Goal: Task Accomplishment & Management: Complete application form

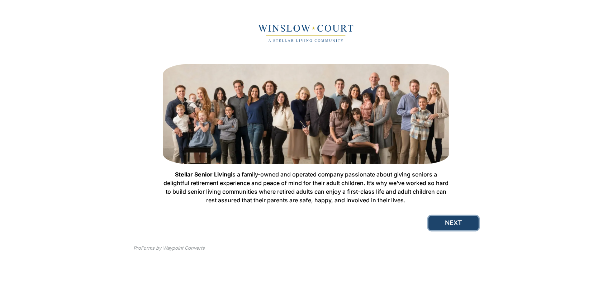
click at [448, 219] on button "NEXT" at bounding box center [453, 223] width 50 height 14
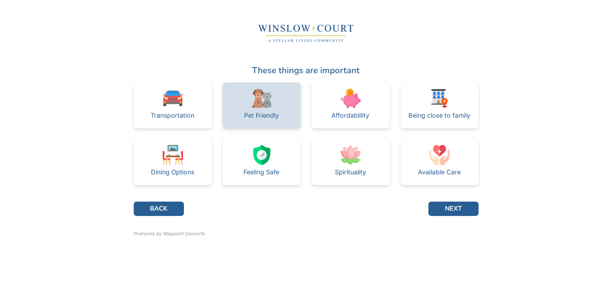
click at [279, 114] on div "Pet Friendly" at bounding box center [261, 115] width 35 height 6
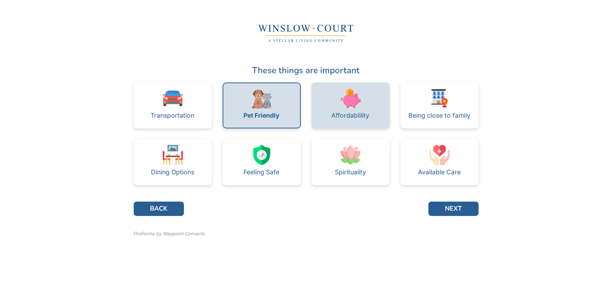
click at [339, 114] on div "Affordablility" at bounding box center [350, 115] width 38 height 6
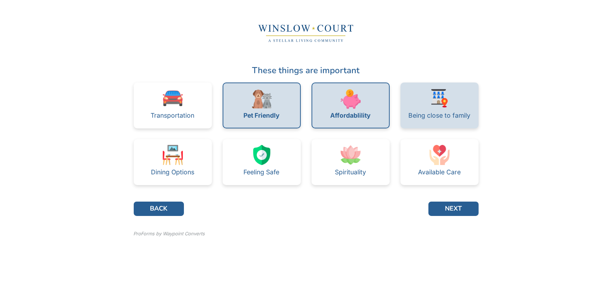
click at [428, 123] on div "Being close to family" at bounding box center [439, 105] width 78 height 46
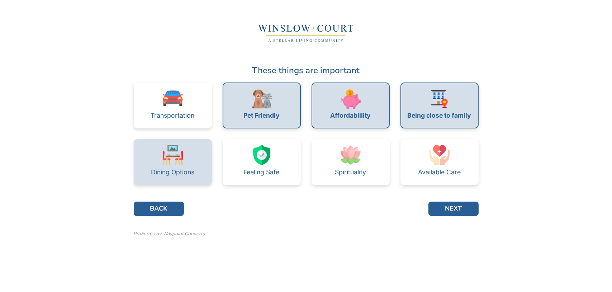
click at [203, 161] on div "Dining Options" at bounding box center [173, 162] width 78 height 46
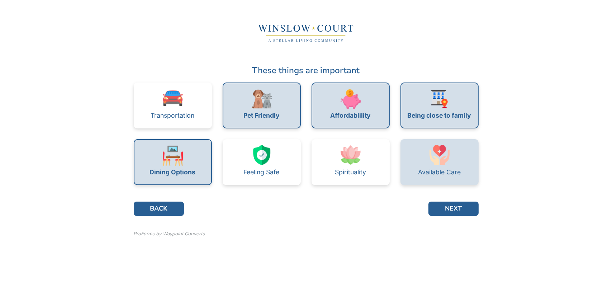
click at [416, 163] on div "Available Care" at bounding box center [439, 162] width 78 height 46
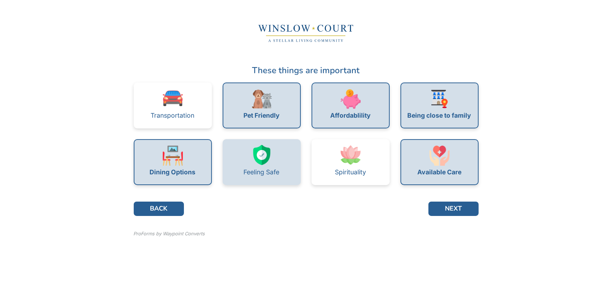
click at [282, 163] on div "Feeling Safe" at bounding box center [261, 162] width 78 height 46
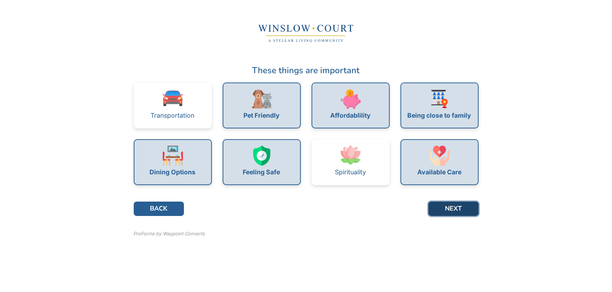
click at [450, 208] on button "NEXT" at bounding box center [453, 208] width 50 height 14
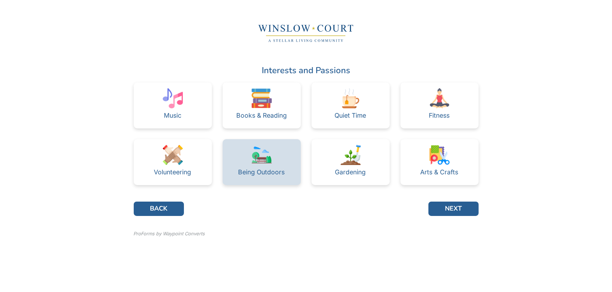
click at [291, 153] on div "Being Outdoors" at bounding box center [261, 162] width 78 height 46
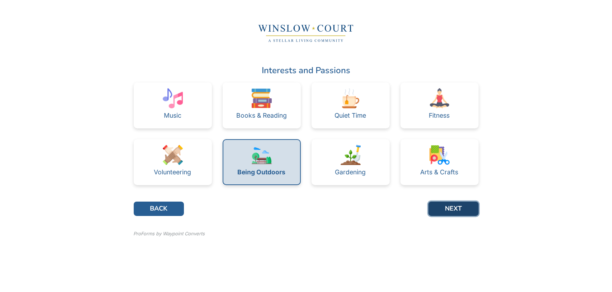
drag, startPoint x: 291, startPoint y: 153, endPoint x: 446, endPoint y: 209, distance: 165.4
click at [446, 209] on button "NEXT" at bounding box center [453, 208] width 50 height 14
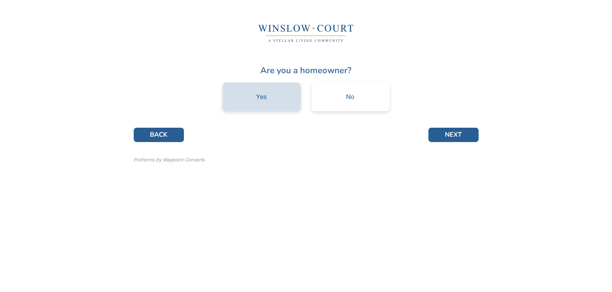
click at [250, 104] on div "Yes" at bounding box center [261, 96] width 78 height 29
click at [447, 135] on button "NEXT" at bounding box center [453, 135] width 50 height 14
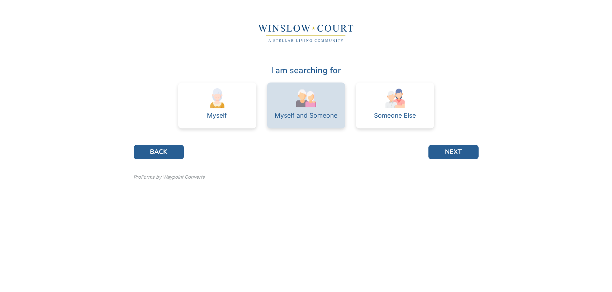
click at [314, 113] on div "Myself and Someone" at bounding box center [305, 115] width 63 height 6
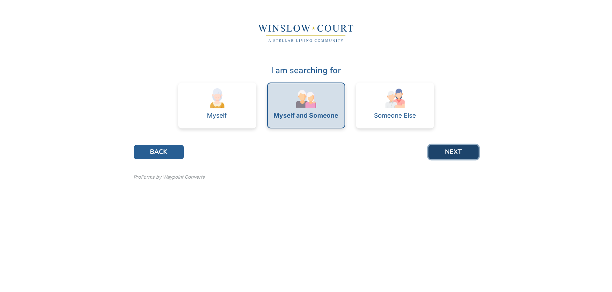
click at [433, 151] on button "NEXT" at bounding box center [453, 152] width 50 height 14
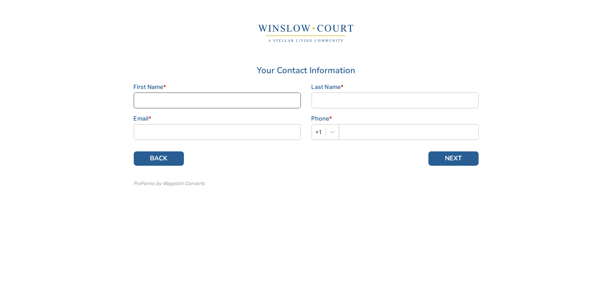
click at [191, 96] on input at bounding box center [217, 100] width 167 height 16
type input "[PERSON_NAME]"
click at [338, 107] on input at bounding box center [394, 100] width 167 height 16
type input "[PERSON_NAME]"
click at [183, 138] on input at bounding box center [217, 132] width 167 height 16
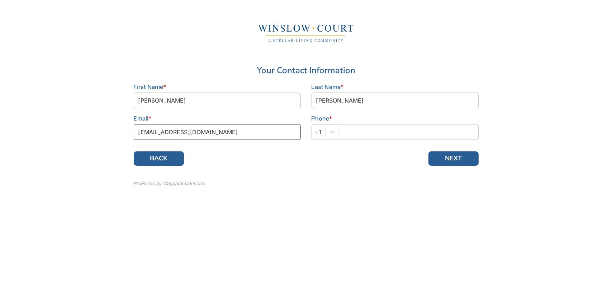
type input "[EMAIL_ADDRESS][DOMAIN_NAME]"
click at [349, 129] on input "text" at bounding box center [409, 132] width 140 height 16
type input "7194479655"
click at [458, 160] on button "NEXT" at bounding box center [453, 158] width 50 height 14
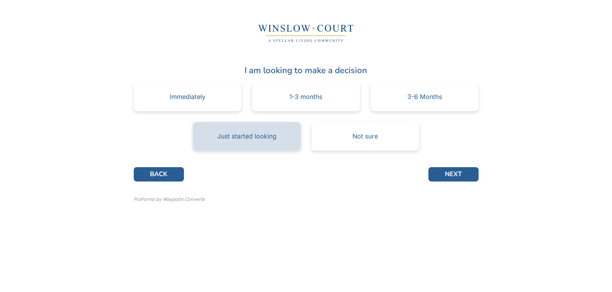
click at [283, 143] on div "Just started looking" at bounding box center [247, 136] width 108 height 29
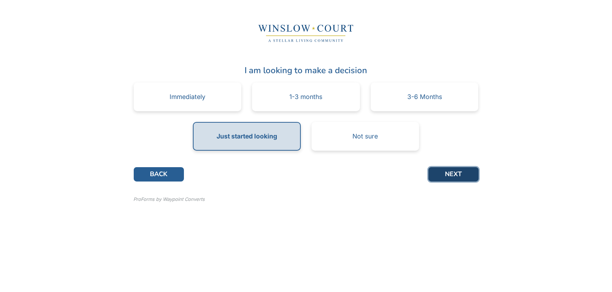
click at [453, 178] on button "NEXT" at bounding box center [453, 174] width 50 height 14
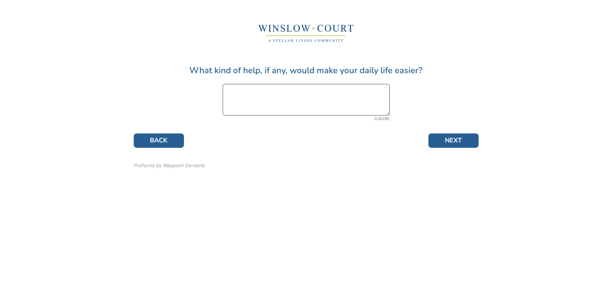
click at [242, 98] on textarea at bounding box center [305, 100] width 167 height 32
type textarea "help with cleaning and cooking"
click at [445, 143] on button "NEXT" at bounding box center [453, 140] width 50 height 14
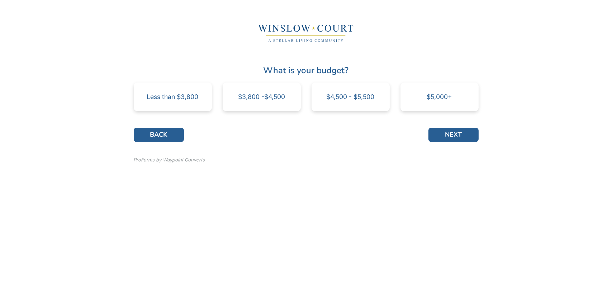
drag, startPoint x: 203, startPoint y: 101, endPoint x: 66, endPoint y: 93, distance: 136.7
click at [66, 93] on div "What is your budget? Less than $3,800 $3,800 -$4,500 $4,500 - $5,500 $5,000+ BA…" at bounding box center [305, 93] width 601 height 173
click at [253, 104] on div "$3,800 -$4,500" at bounding box center [261, 96] width 78 height 29
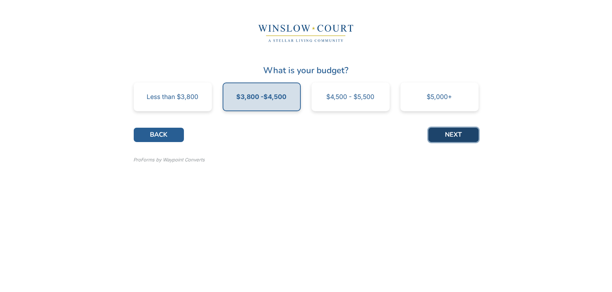
click at [436, 135] on button "NEXT" at bounding box center [453, 135] width 50 height 14
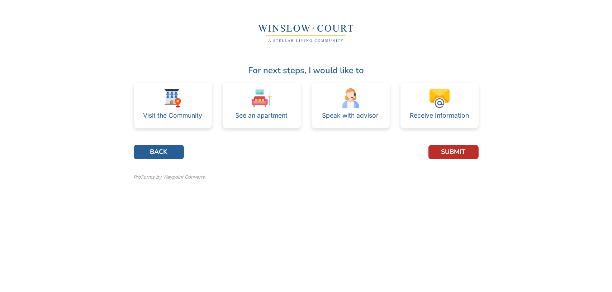
click at [548, 82] on div "For next steps, I would like to Visit the Community See an apartment Speak with…" at bounding box center [305, 102] width 601 height 190
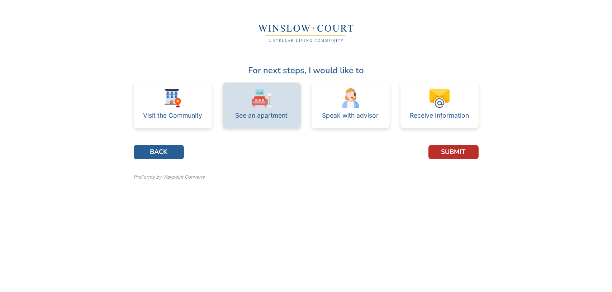
drag, startPoint x: 548, startPoint y: 82, endPoint x: 288, endPoint y: 103, distance: 260.6
click at [288, 103] on div "See an apartment" at bounding box center [261, 105] width 78 height 46
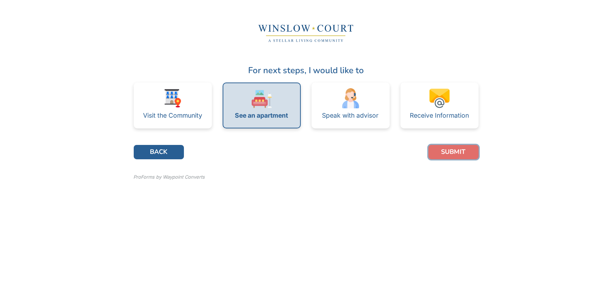
click at [452, 151] on button "SUBMIT" at bounding box center [453, 152] width 50 height 14
